Goal: Information Seeking & Learning: Check status

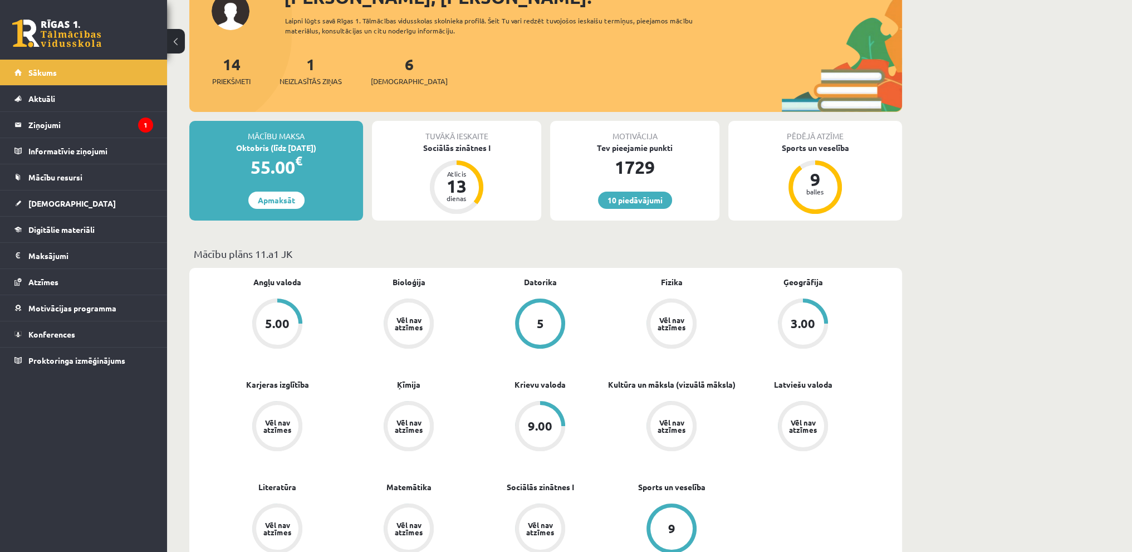
scroll to position [167, 0]
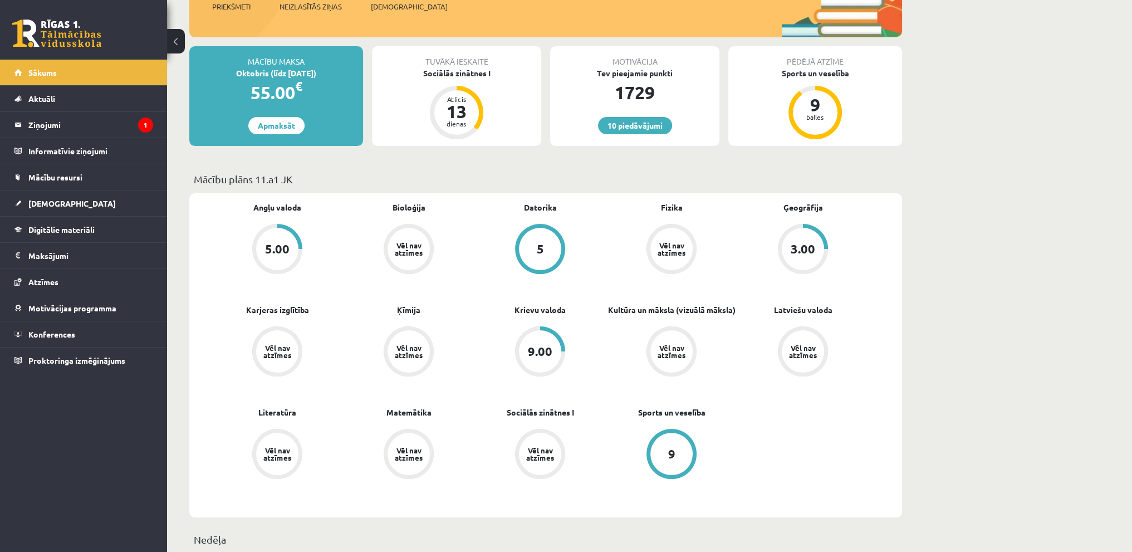
click at [554, 352] on div "9.00" at bounding box center [540, 351] width 42 height 42
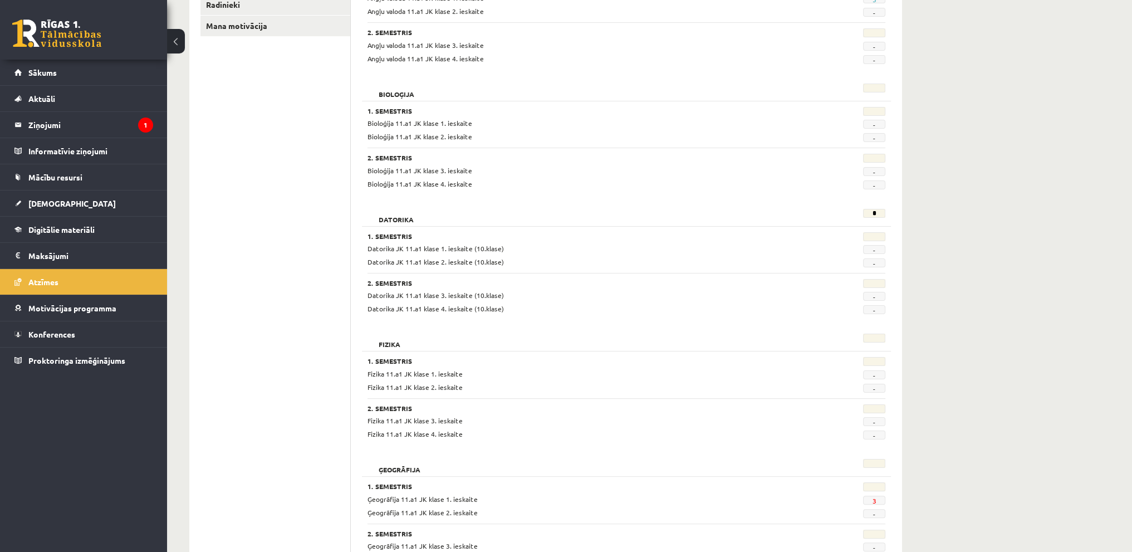
scroll to position [58, 0]
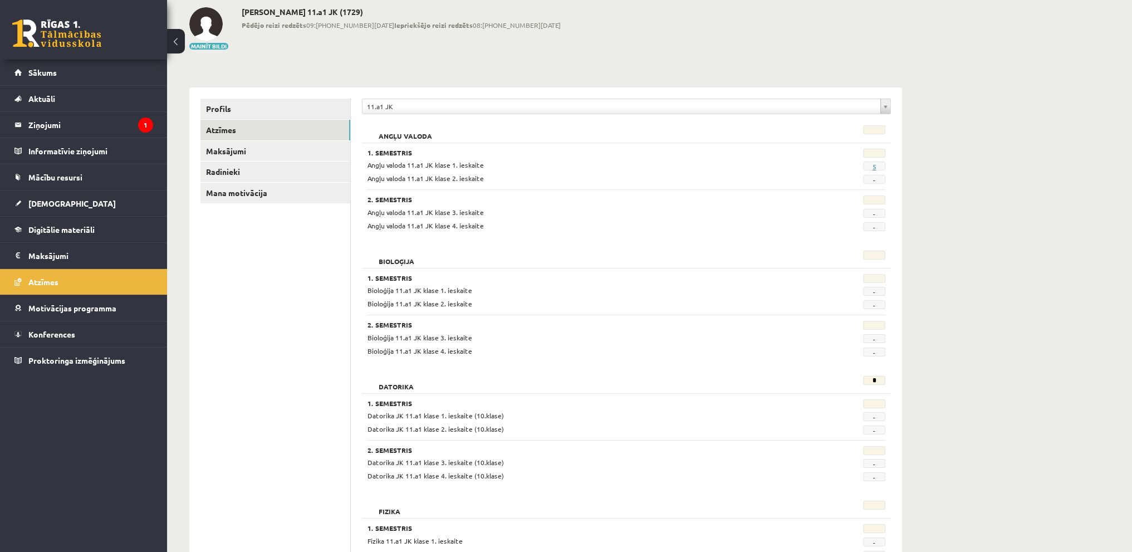
click at [875, 165] on link "5" at bounding box center [874, 166] width 4 height 9
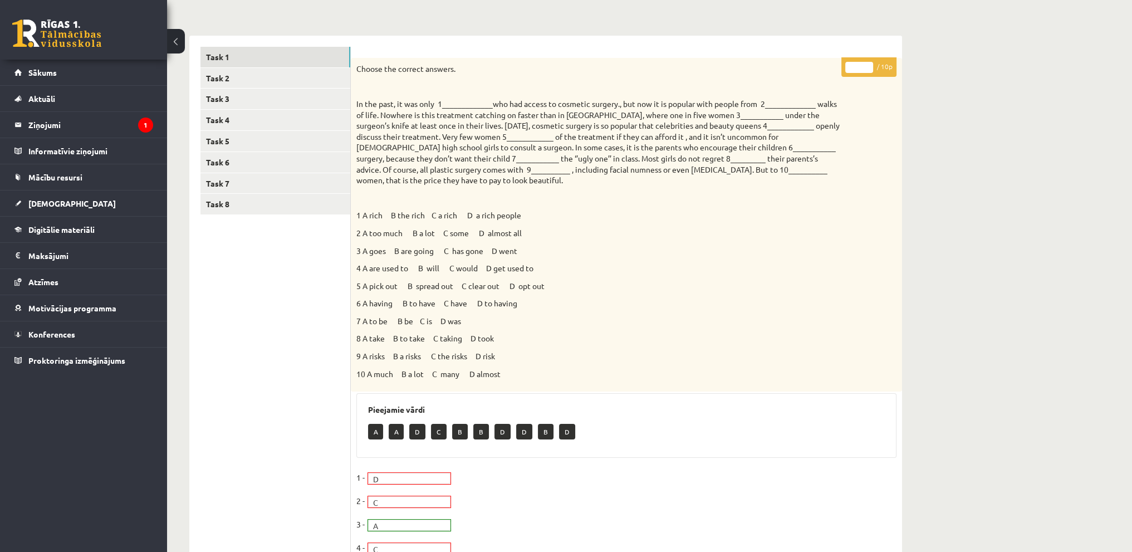
scroll to position [3, 0]
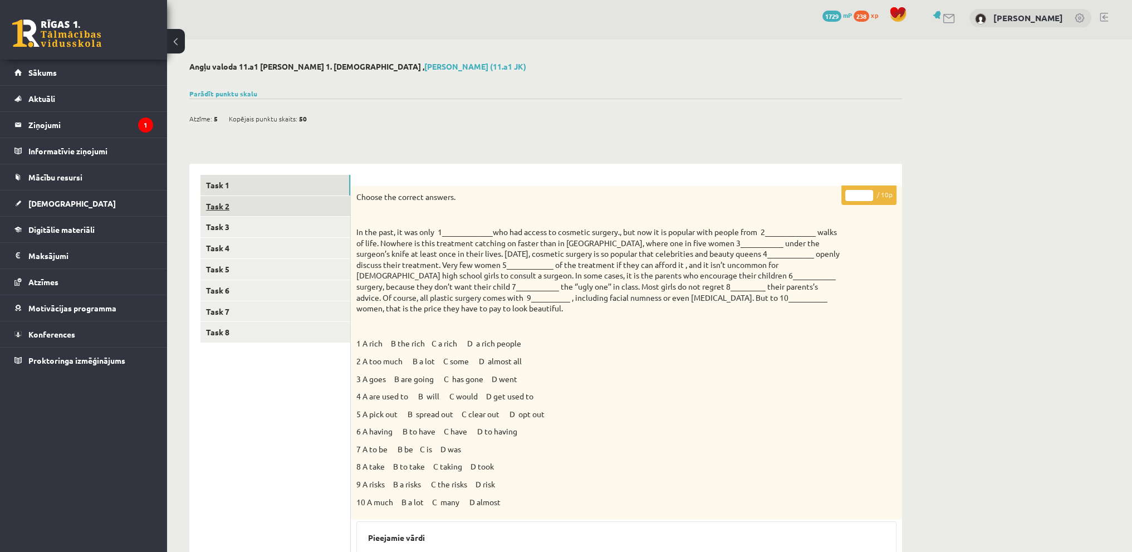
click at [227, 212] on link "Task 2" at bounding box center [275, 206] width 150 height 21
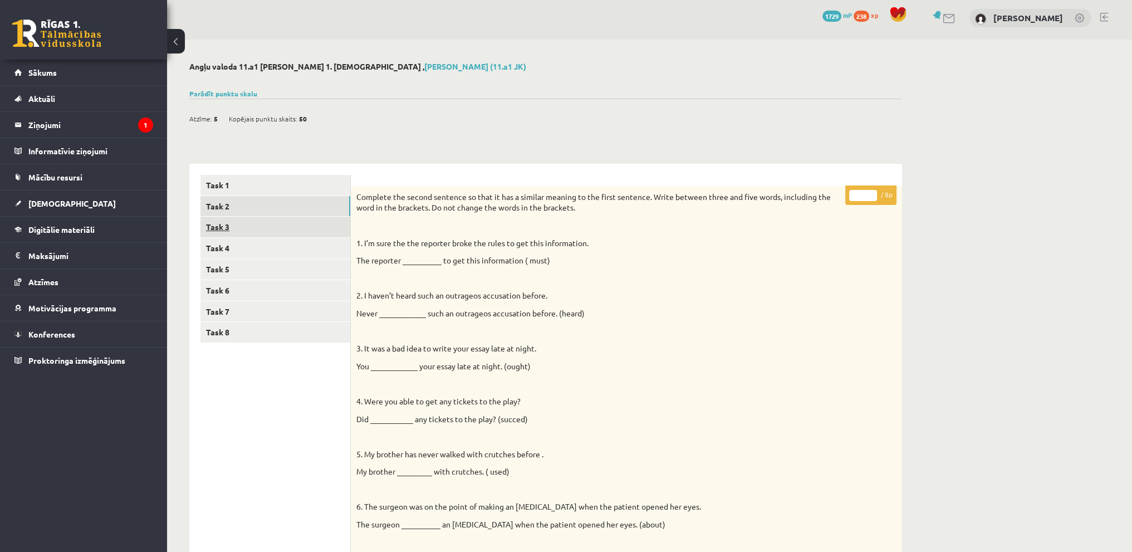
click at [298, 232] on link "Task 3" at bounding box center [275, 227] width 150 height 21
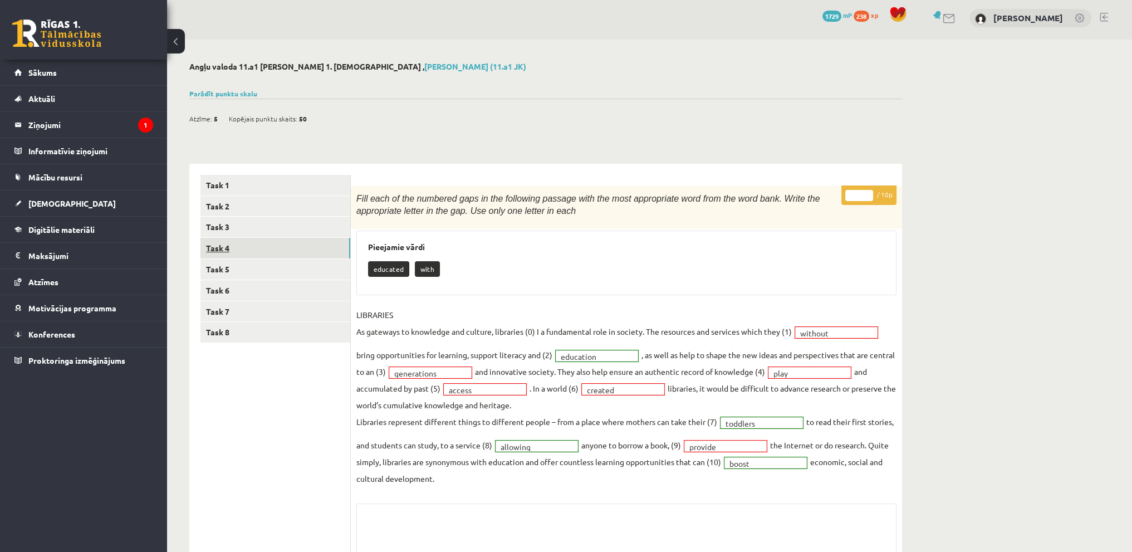
click at [233, 252] on link "Task 4" at bounding box center [275, 248] width 150 height 21
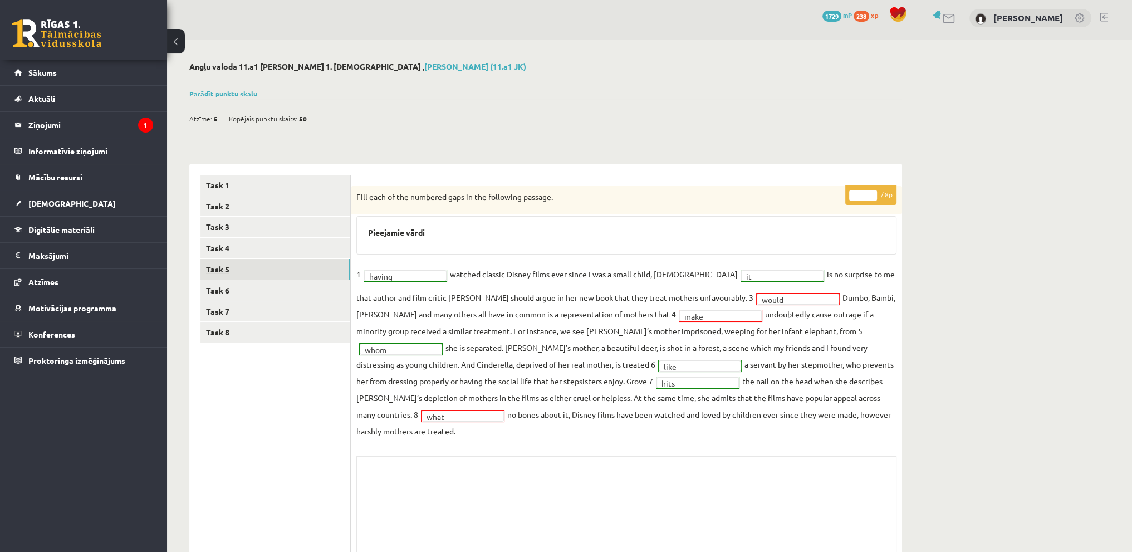
click at [227, 267] on link "Task 5" at bounding box center [275, 269] width 150 height 21
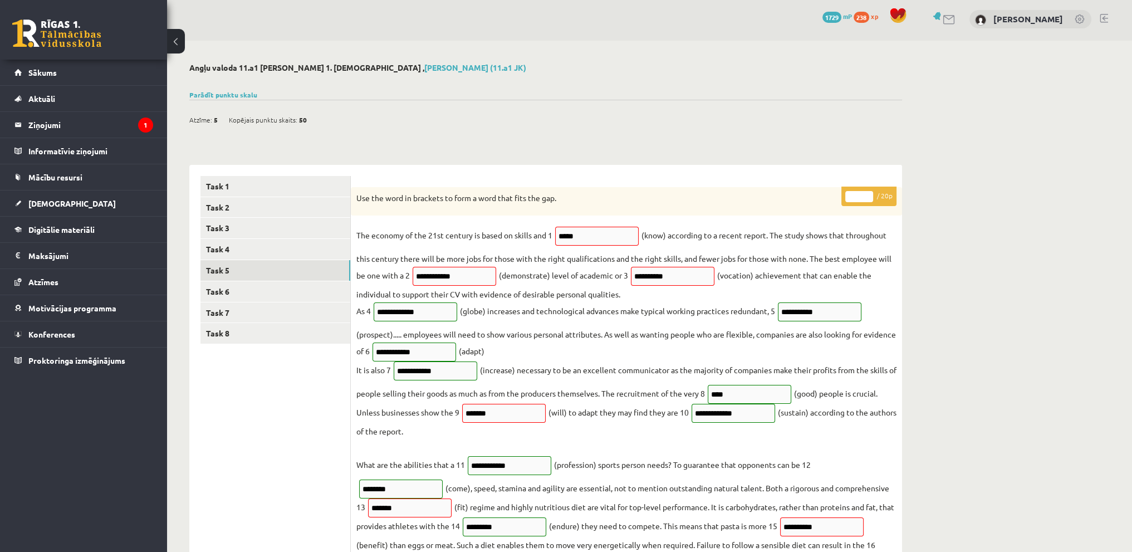
scroll to position [0, 0]
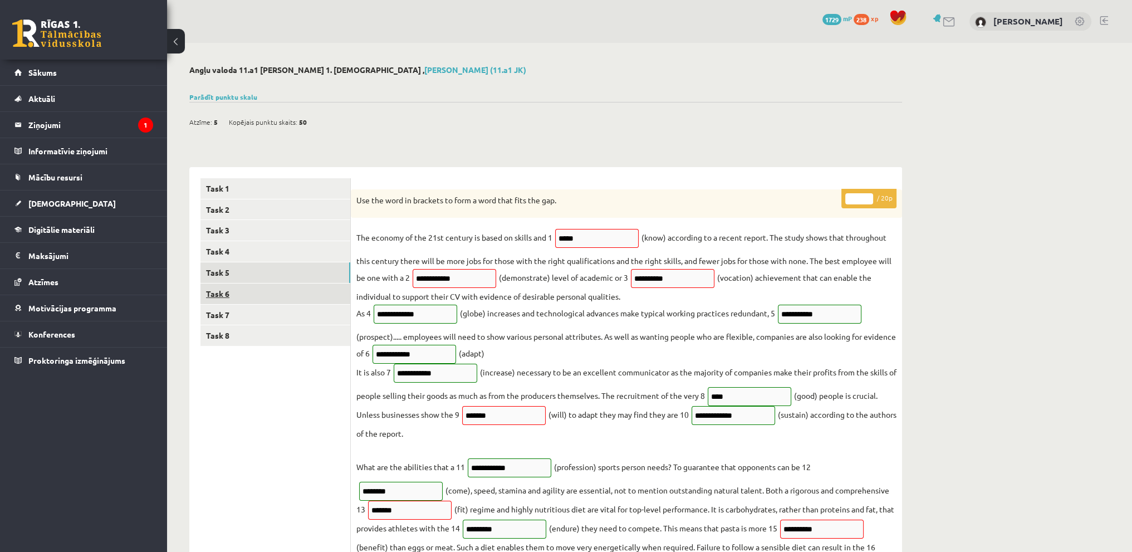
click at [233, 284] on link "Task 6" at bounding box center [275, 293] width 150 height 21
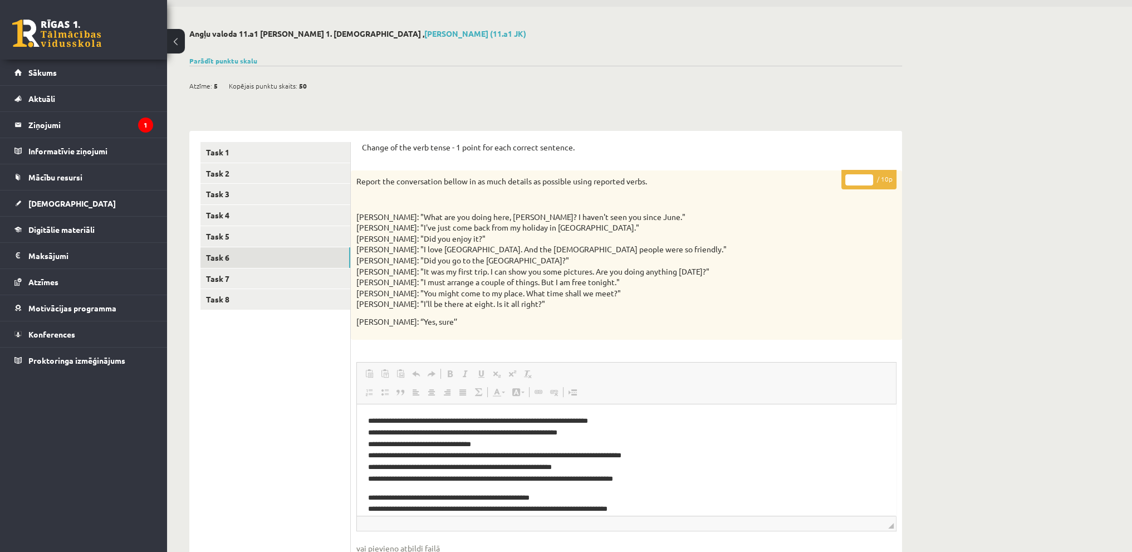
scroll to position [56, 0]
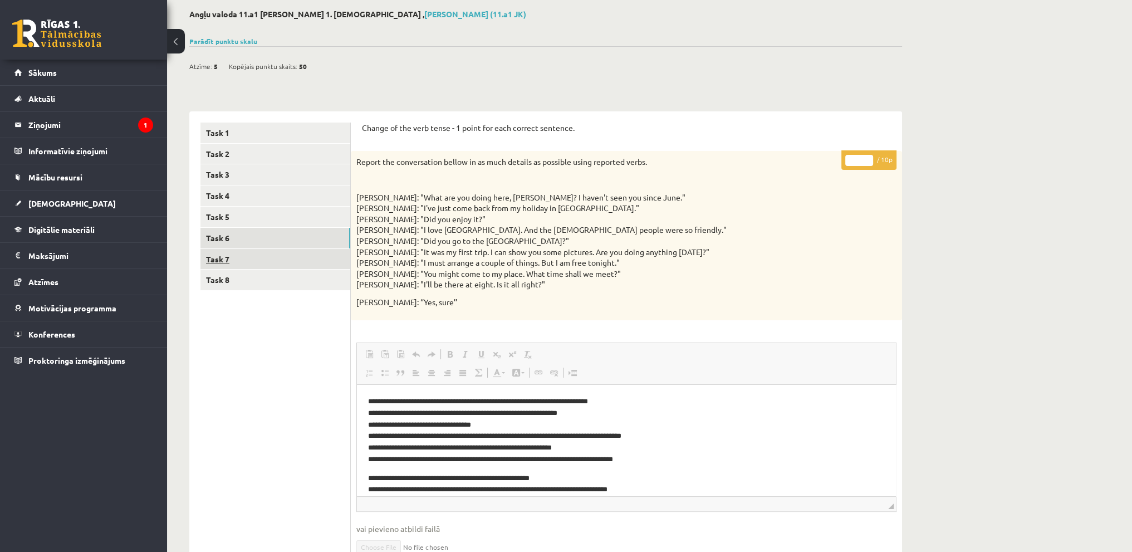
click at [254, 260] on link "Task 7" at bounding box center [275, 259] width 150 height 21
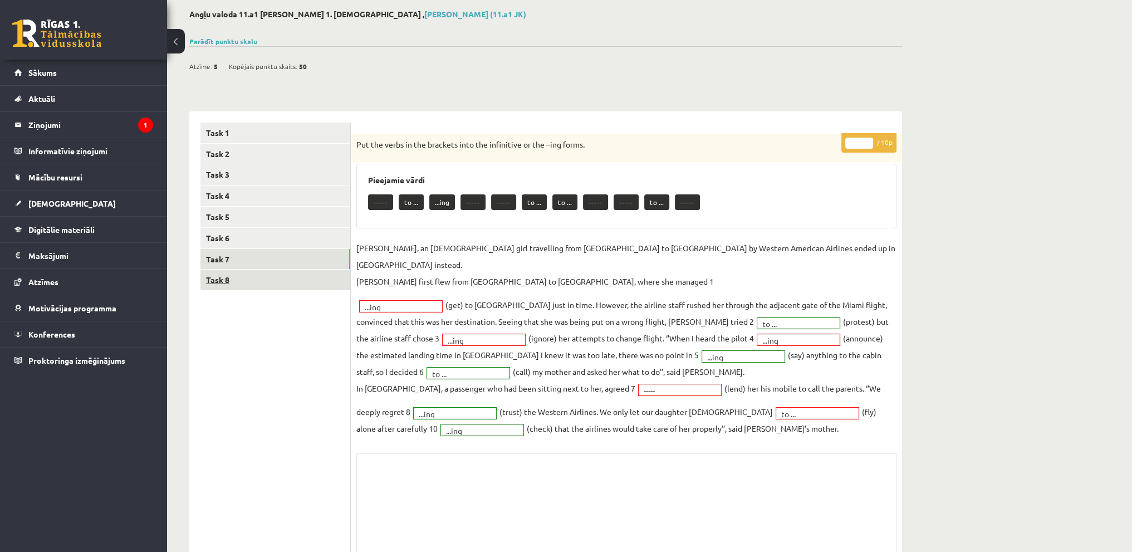
click at [227, 283] on link "Task 8" at bounding box center [275, 280] width 150 height 21
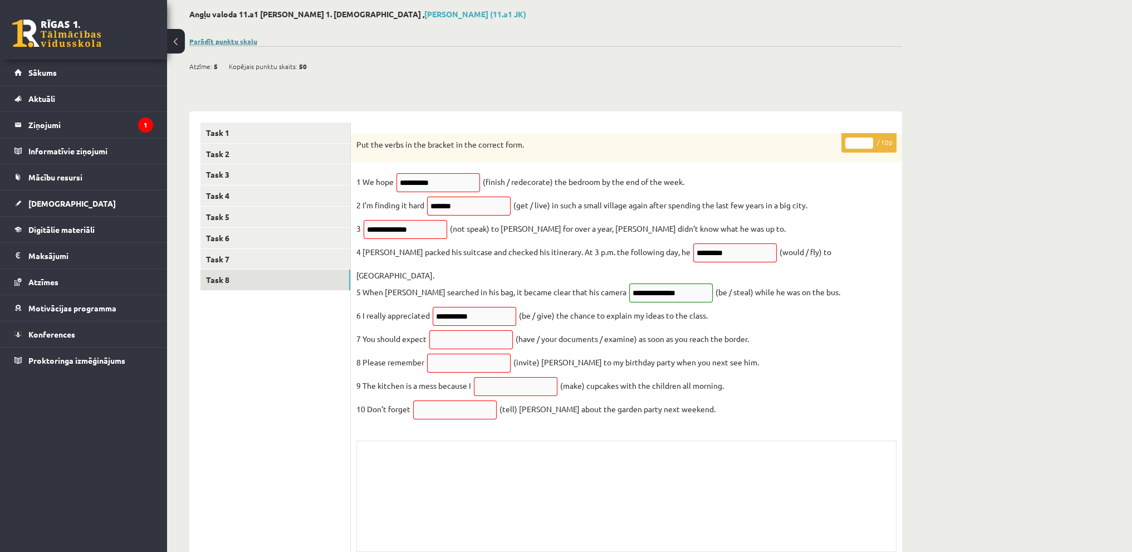
click at [239, 42] on link "Parādīt punktu skalu" at bounding box center [223, 41] width 68 height 9
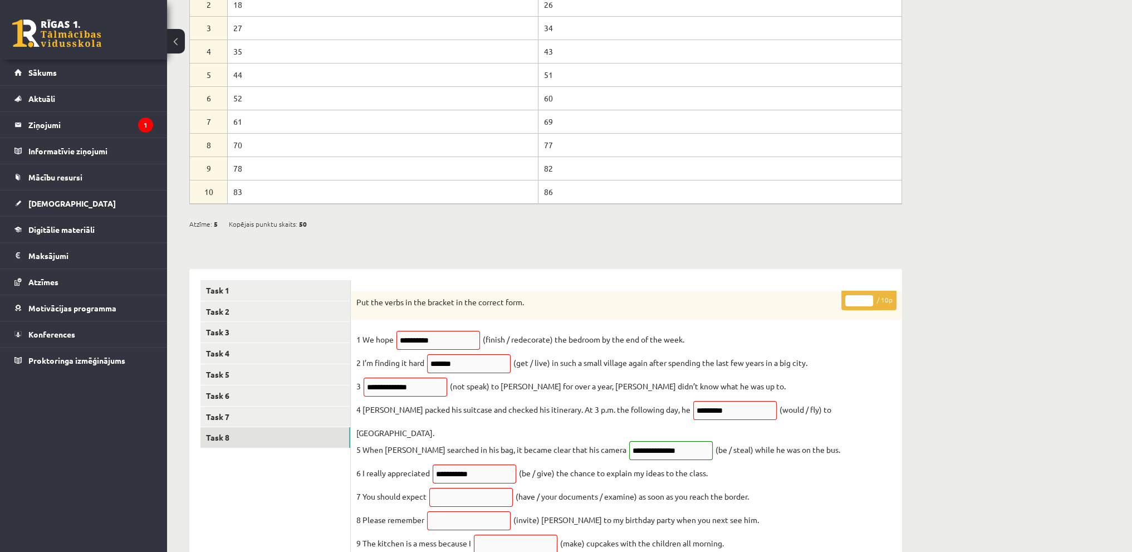
scroll to position [223, 0]
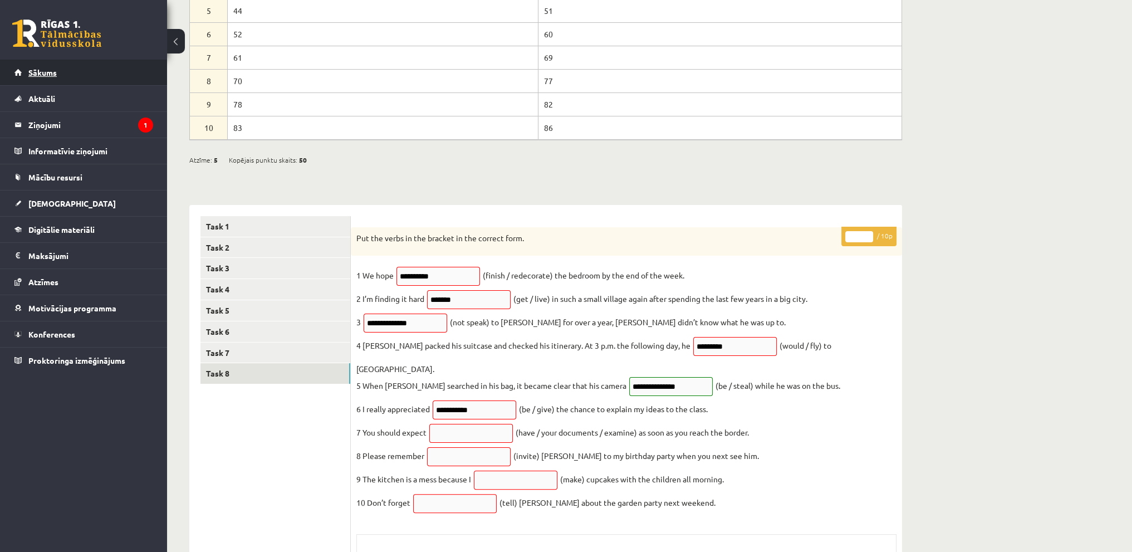
click at [79, 69] on link "Sākums" at bounding box center [83, 73] width 139 height 26
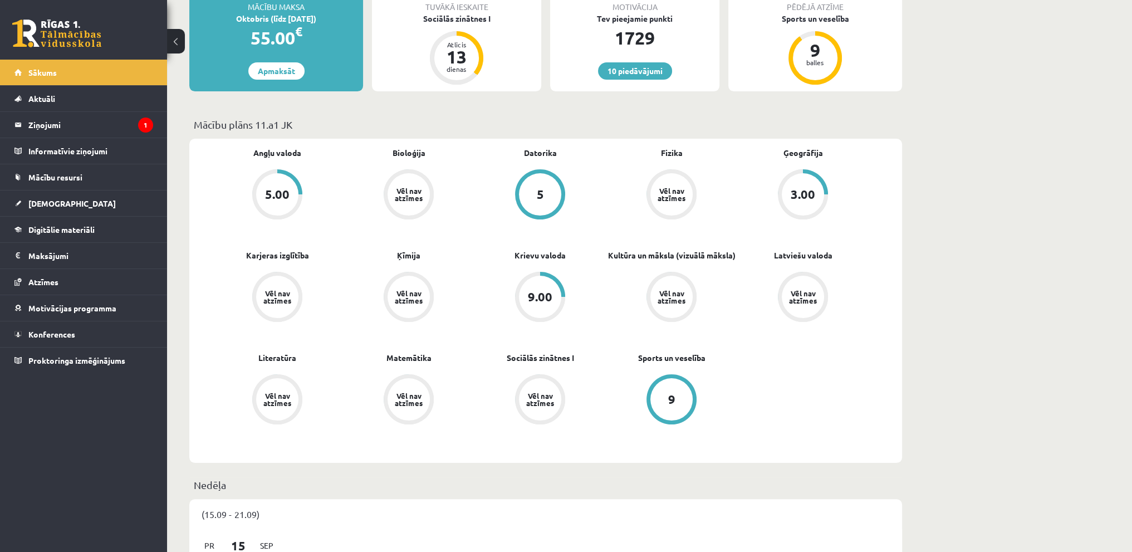
scroll to position [223, 0]
click at [61, 281] on link "Atzīmes" at bounding box center [83, 282] width 139 height 26
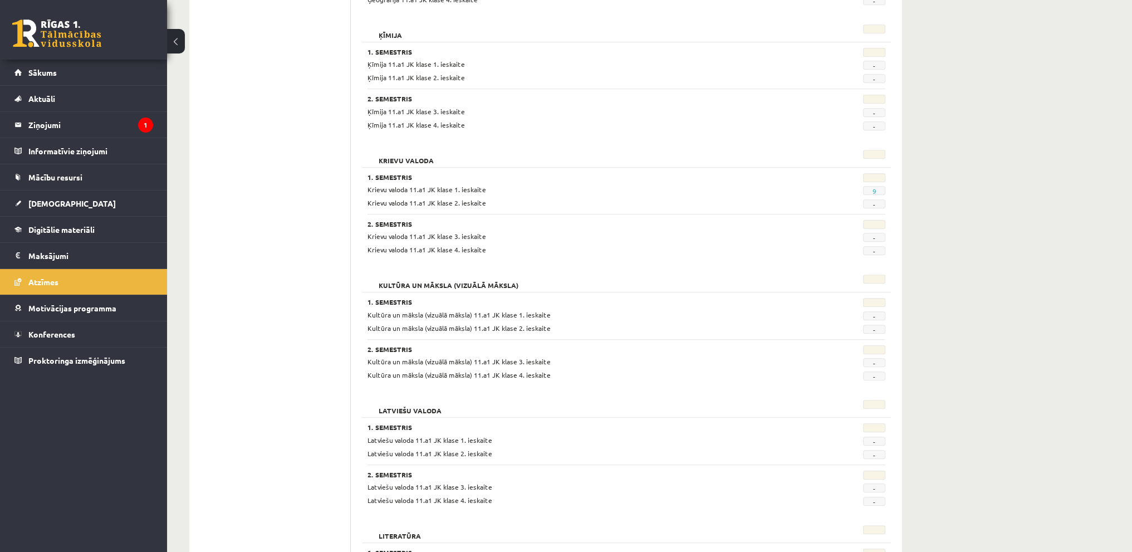
scroll to position [780, 0]
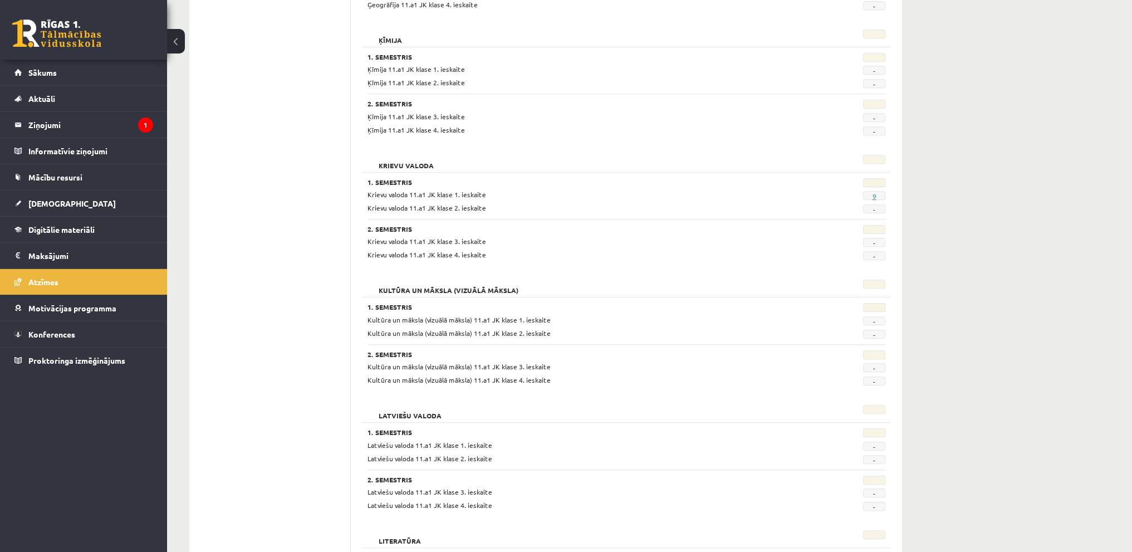
click at [875, 196] on link "9" at bounding box center [874, 196] width 4 height 9
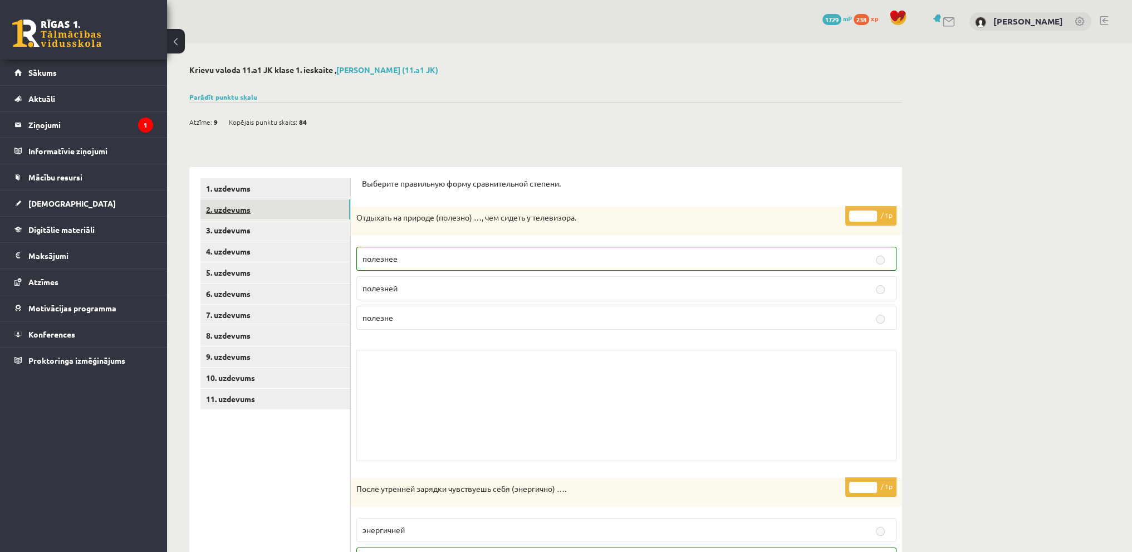
click at [309, 212] on link "2. uzdevums" at bounding box center [275, 209] width 150 height 21
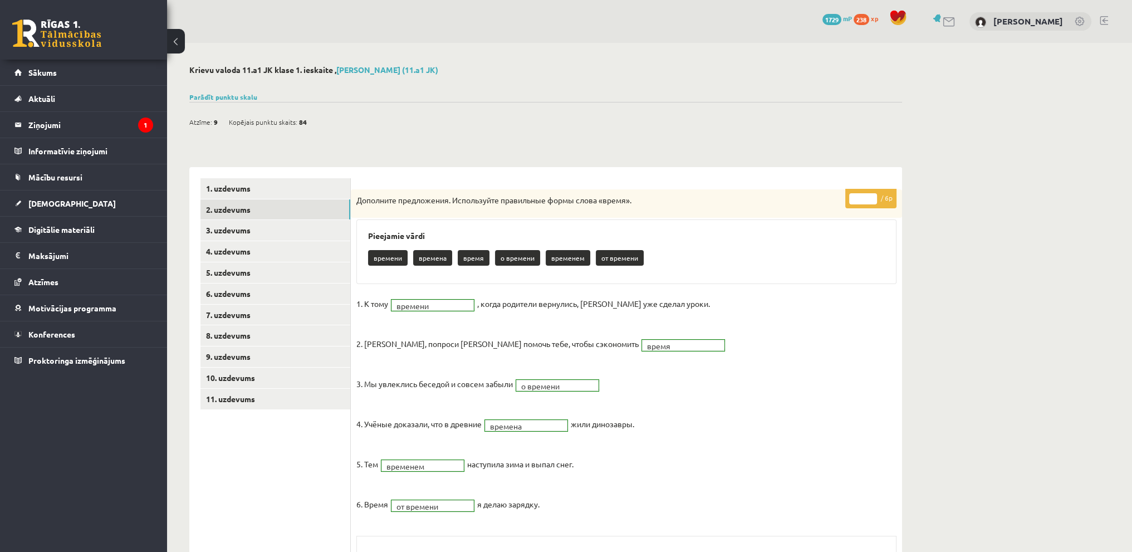
scroll to position [134, 0]
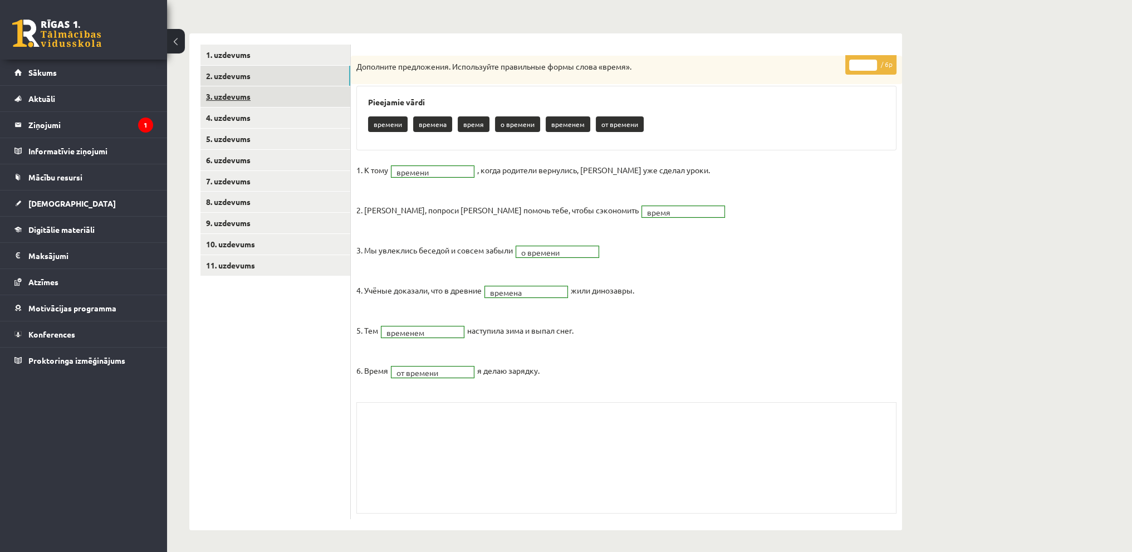
click at [298, 97] on link "3. uzdevums" at bounding box center [275, 96] width 150 height 21
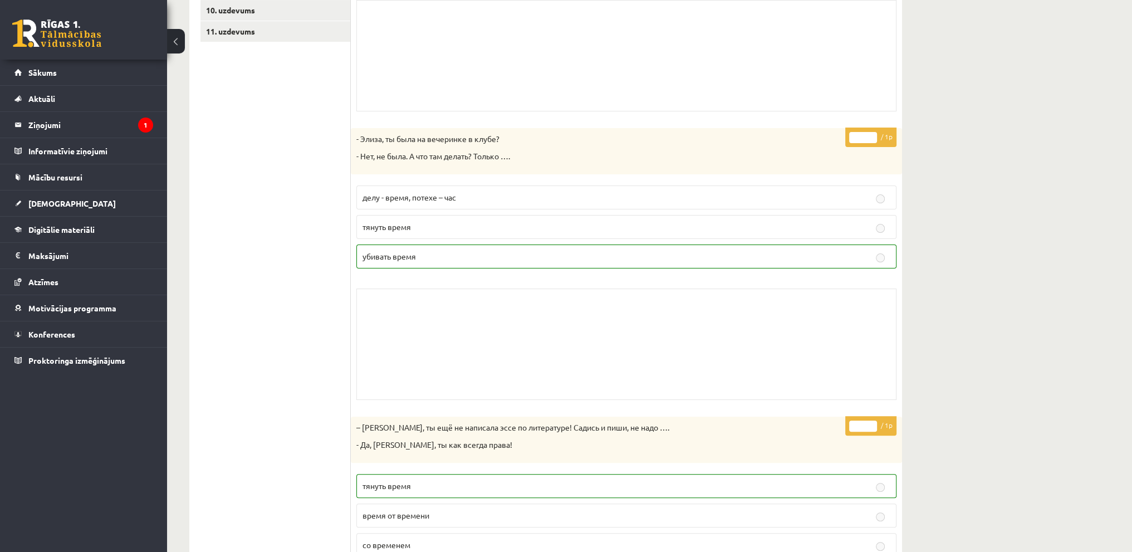
scroll to position [198, 0]
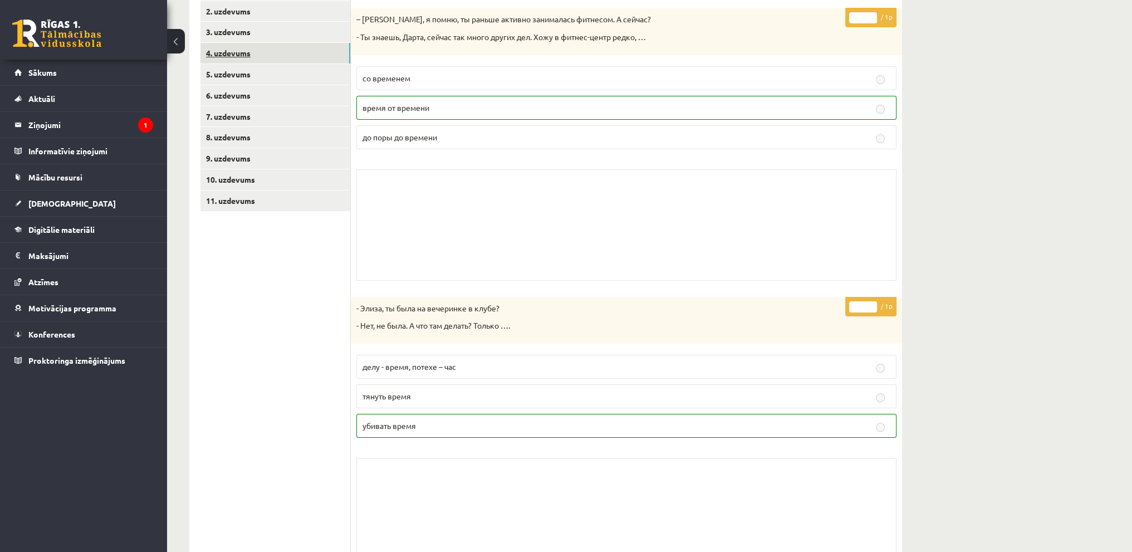
click at [248, 54] on link "4. uzdevums" at bounding box center [275, 53] width 150 height 21
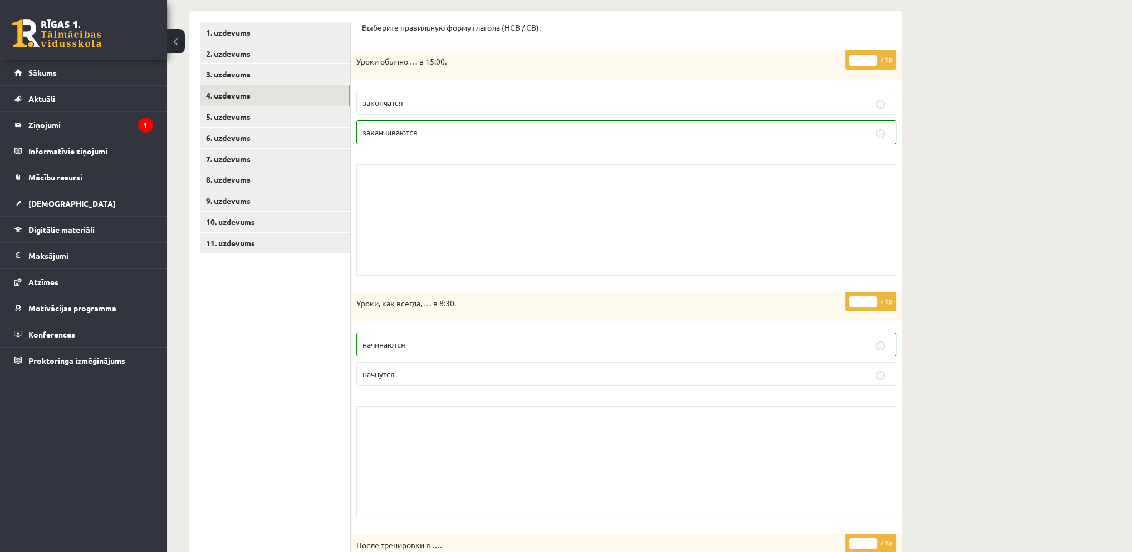
scroll to position [31, 0]
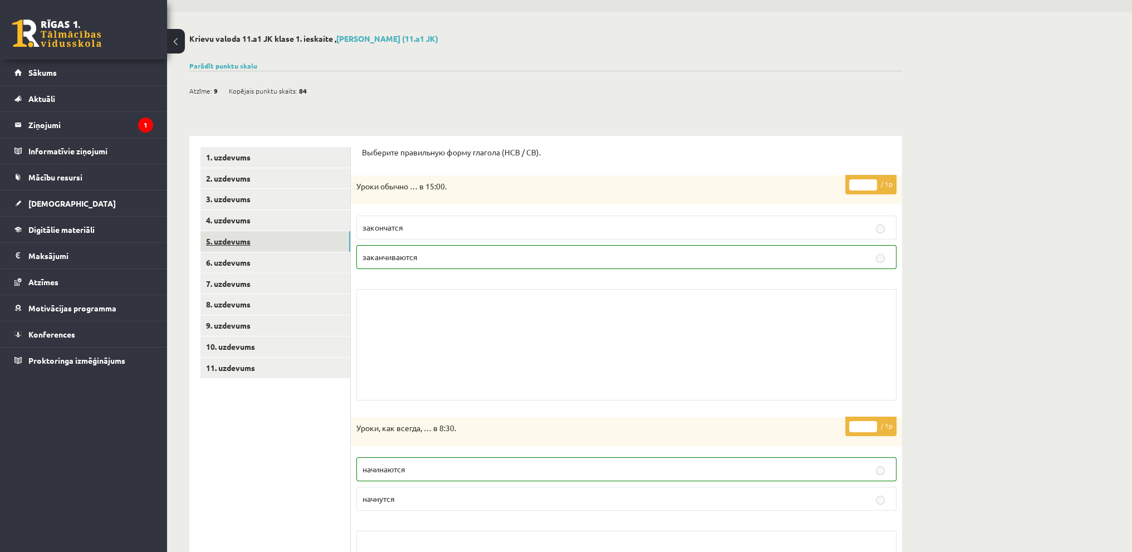
click at [251, 247] on link "5. uzdevums" at bounding box center [275, 241] width 150 height 21
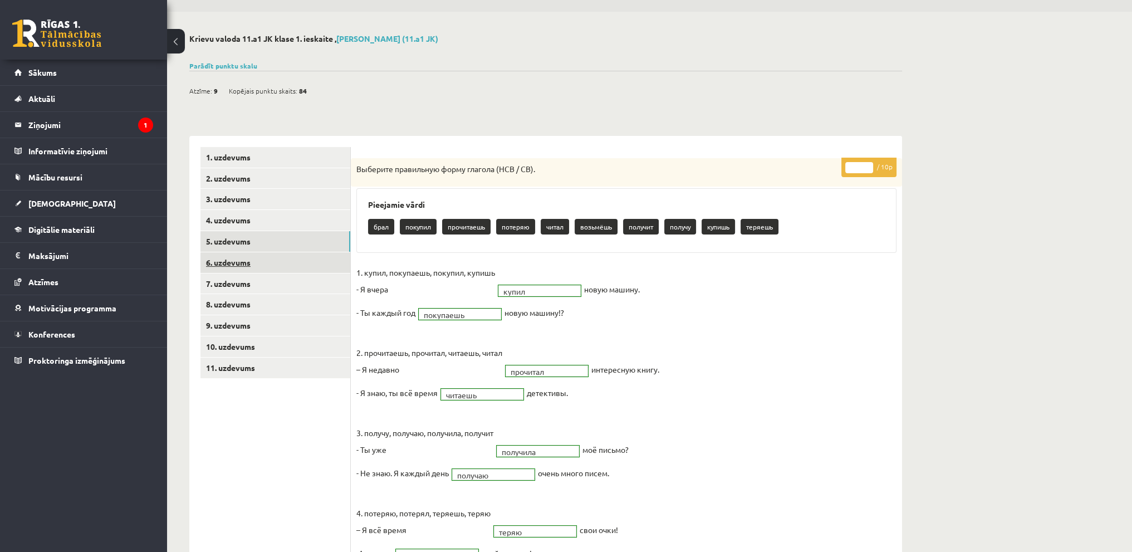
click at [261, 264] on link "6. uzdevums" at bounding box center [275, 262] width 150 height 21
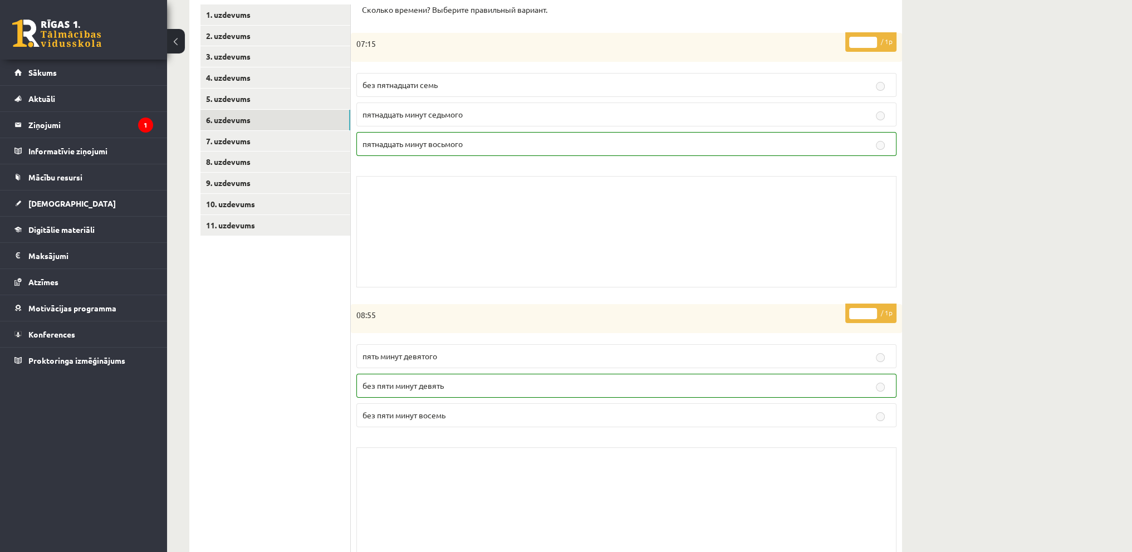
scroll to position [82, 0]
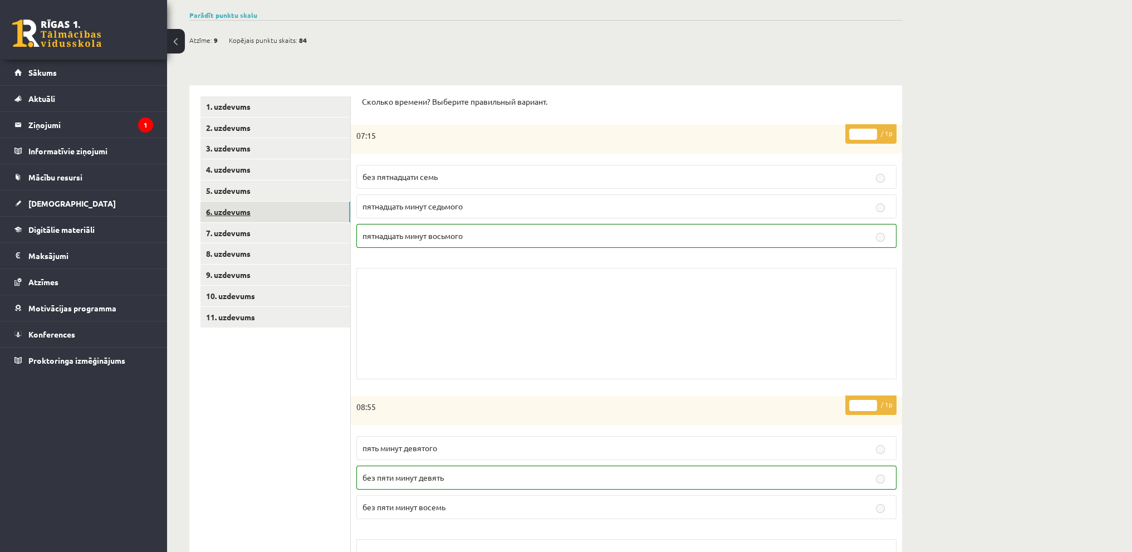
click at [297, 219] on link "6. uzdevums" at bounding box center [275, 212] width 150 height 21
click at [291, 231] on link "7. uzdevums" at bounding box center [275, 233] width 150 height 21
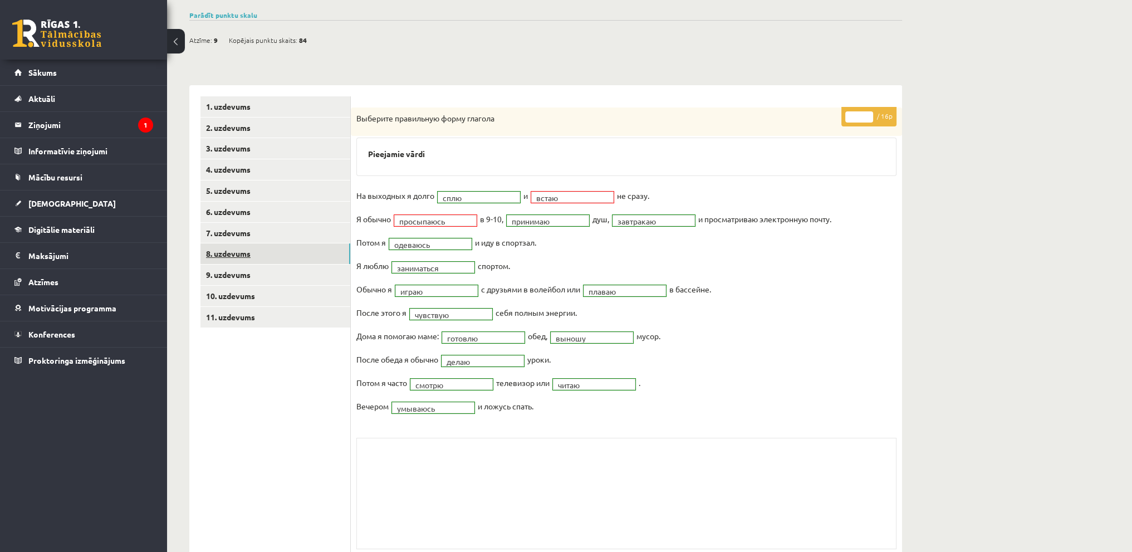
click at [263, 258] on link "8. uzdevums" at bounding box center [275, 253] width 150 height 21
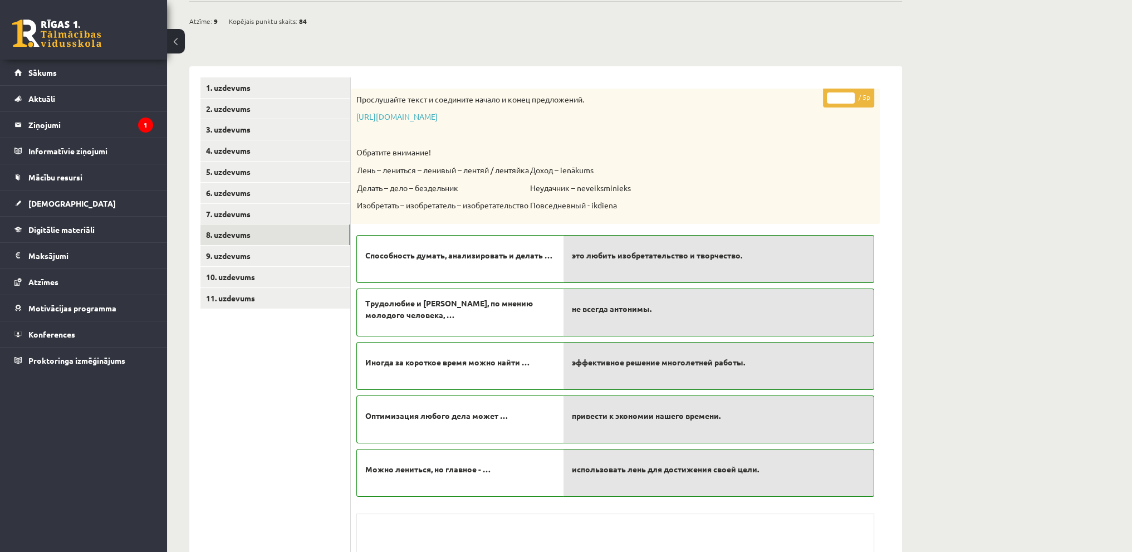
scroll to position [100, 0]
click at [260, 255] on link "9. uzdevums" at bounding box center [275, 256] width 150 height 21
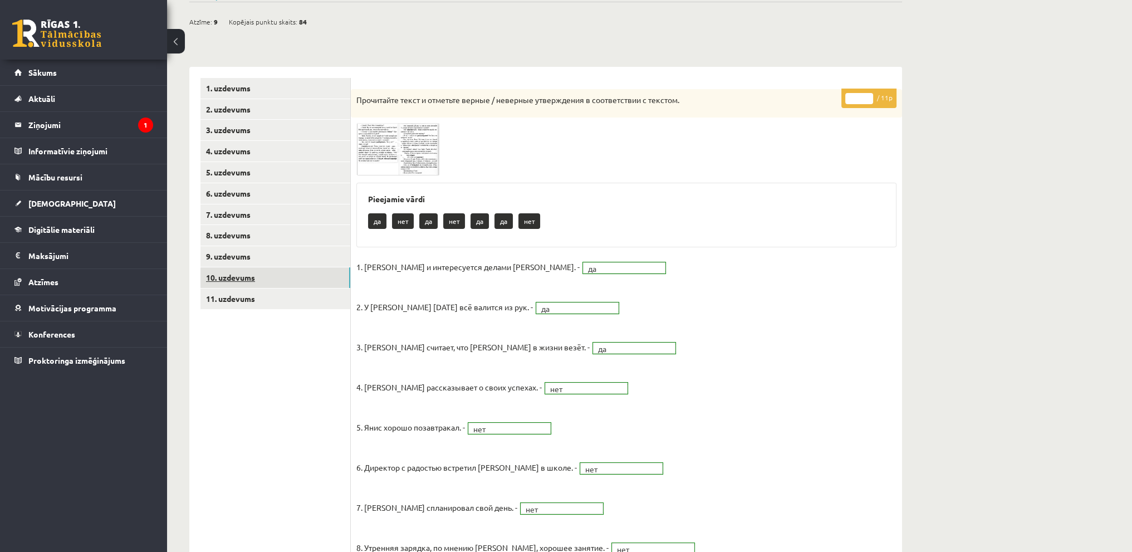
click at [257, 278] on link "10. uzdevums" at bounding box center [275, 277] width 150 height 21
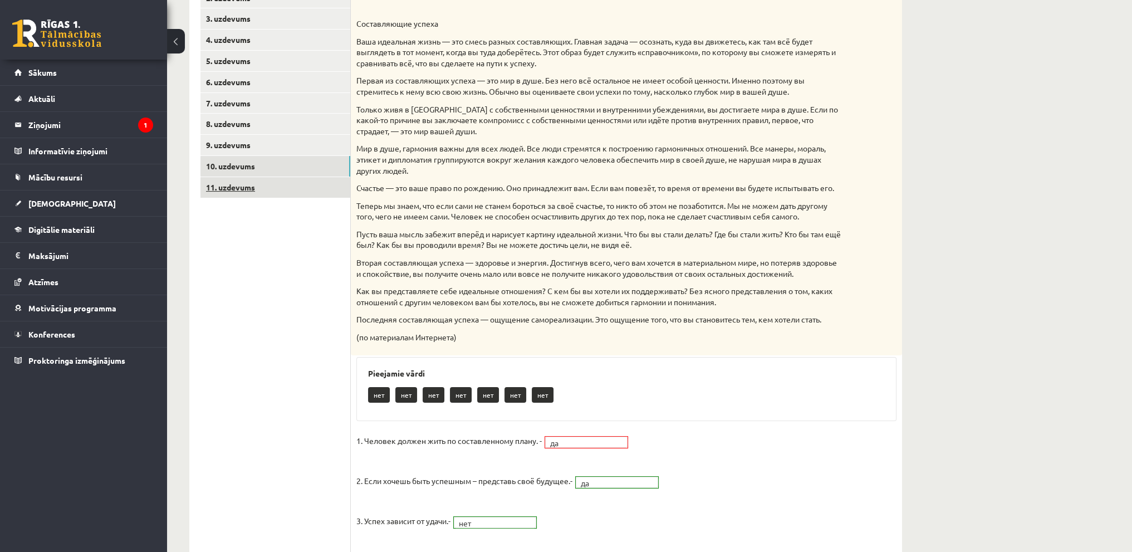
click at [279, 193] on link "11. uzdevums" at bounding box center [275, 187] width 150 height 21
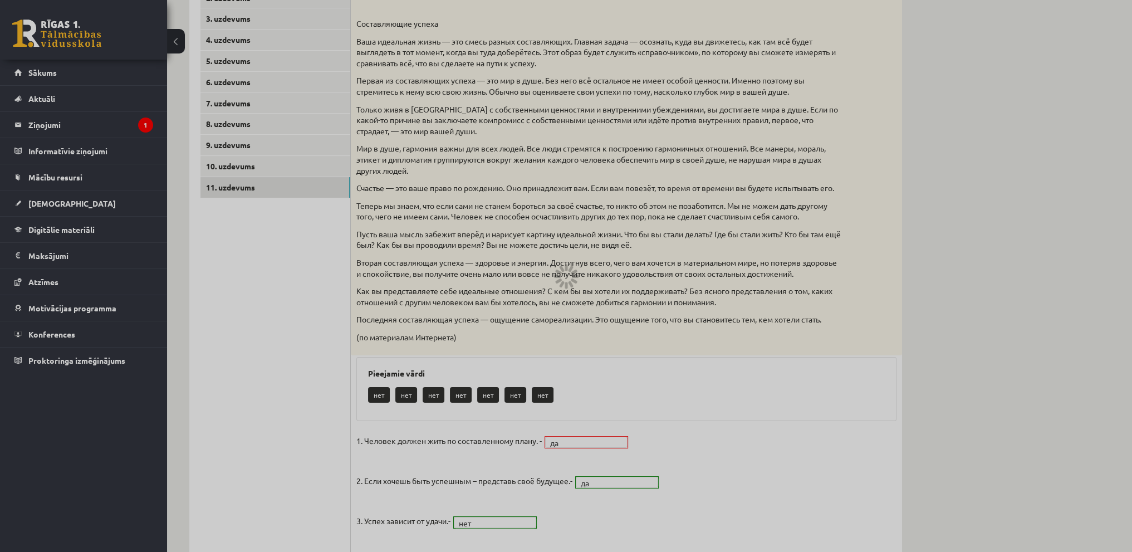
scroll to position [118, 0]
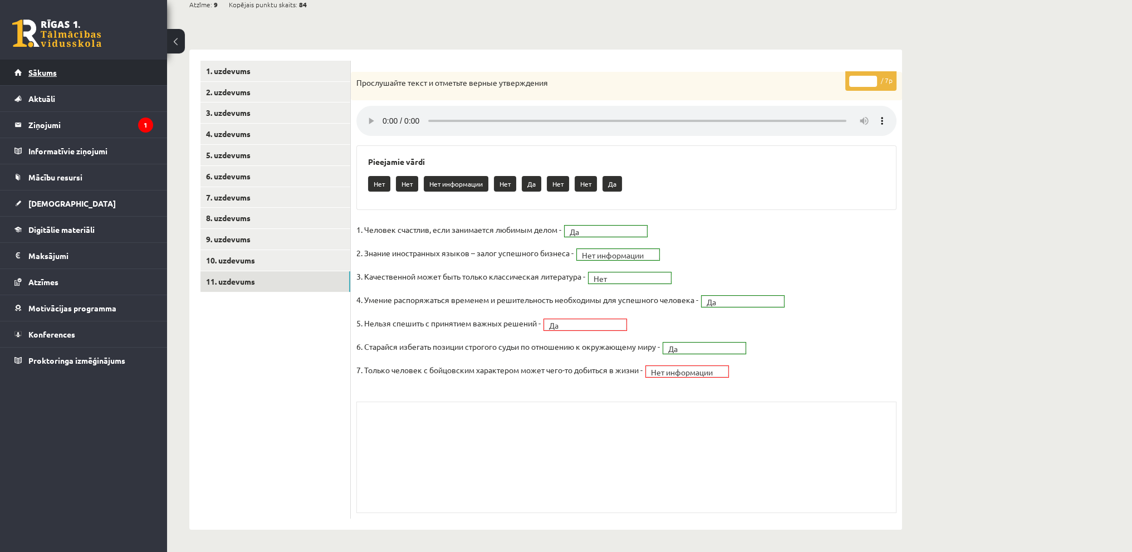
click at [71, 77] on link "Sākums" at bounding box center [83, 73] width 139 height 26
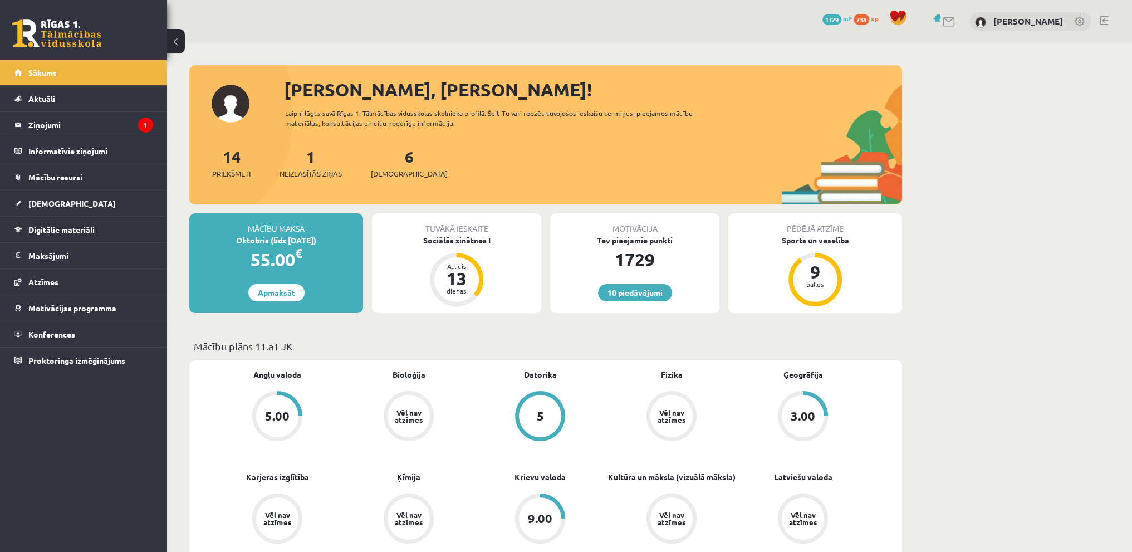
click at [1107, 21] on link at bounding box center [1104, 20] width 8 height 9
